Goal: Find specific page/section: Find specific page/section

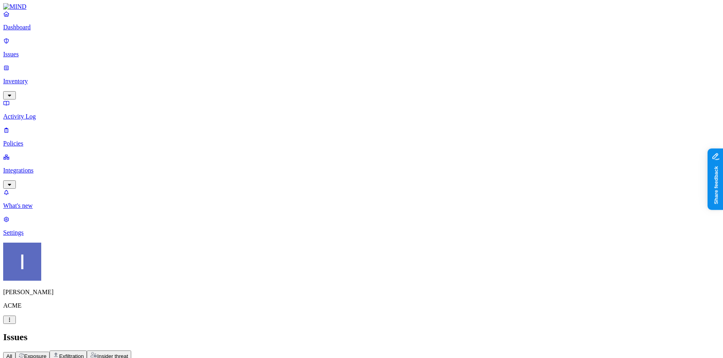
click at [74, 324] on div "Itai Schwartz ACME" at bounding box center [361, 283] width 716 height 81
click at [74, 345] on html "Dashboard Issues Inventory Activity Log Policies Integrations What's new 1 Sett…" at bounding box center [361, 352] width 723 height 705
click at [27, 140] on p "Policies" at bounding box center [361, 143] width 716 height 7
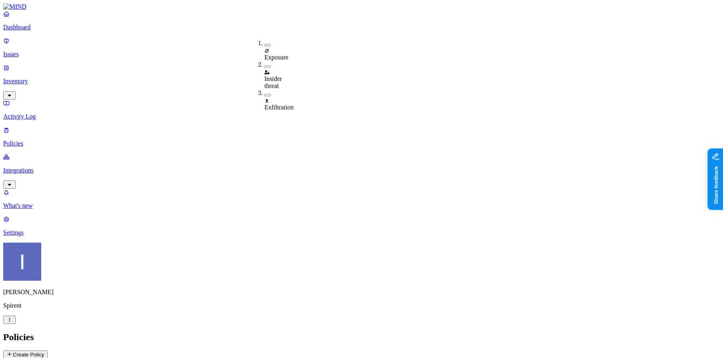
click at [264, 68] on div "Insider threat" at bounding box center [264, 78] width 0 height 21
click at [228, 332] on header "Policies Create Policy" at bounding box center [361, 345] width 716 height 27
